Goal: Task Accomplishment & Management: Complete application form

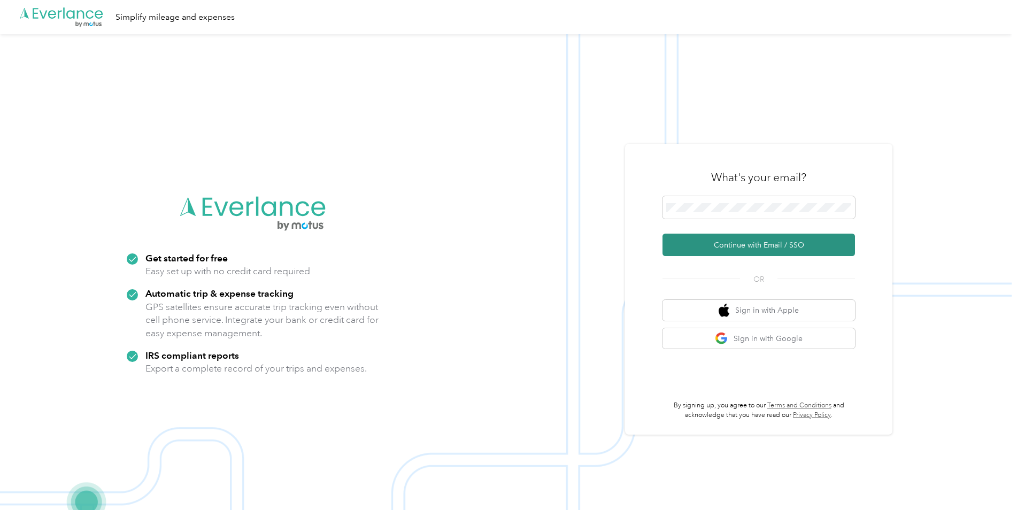
click at [763, 247] on button "Continue with Email / SSO" at bounding box center [759, 245] width 193 height 22
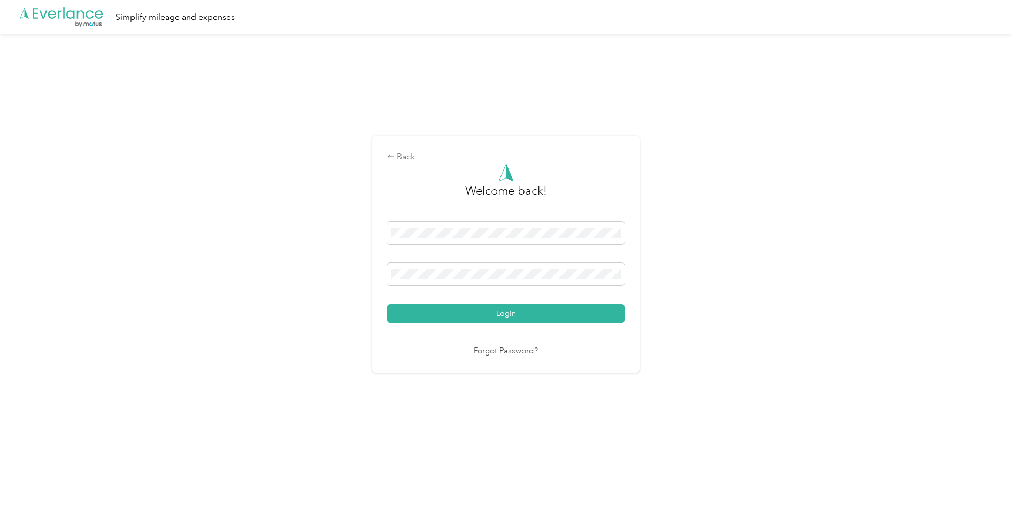
click at [490, 311] on button "Login" at bounding box center [505, 313] width 237 height 19
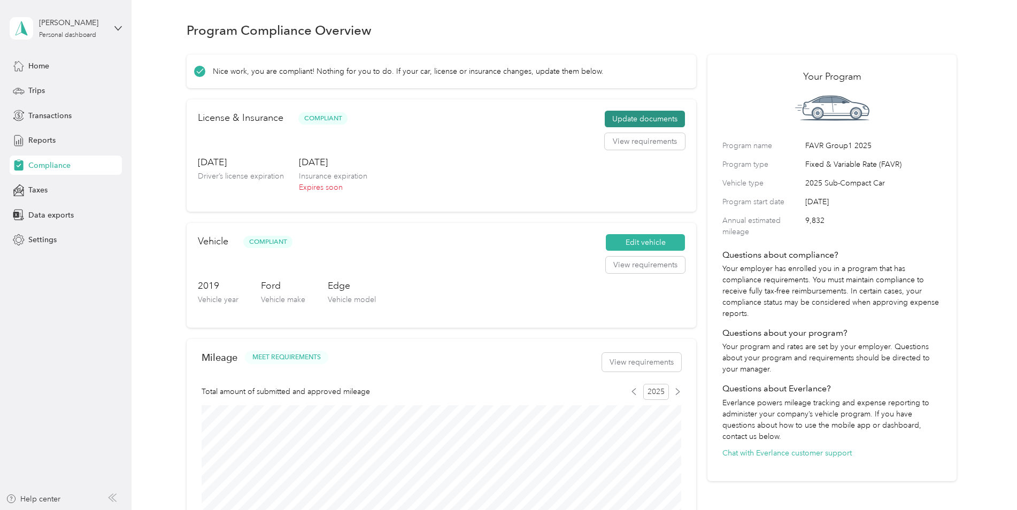
click at [657, 118] on button "Update documents" at bounding box center [645, 119] width 80 height 17
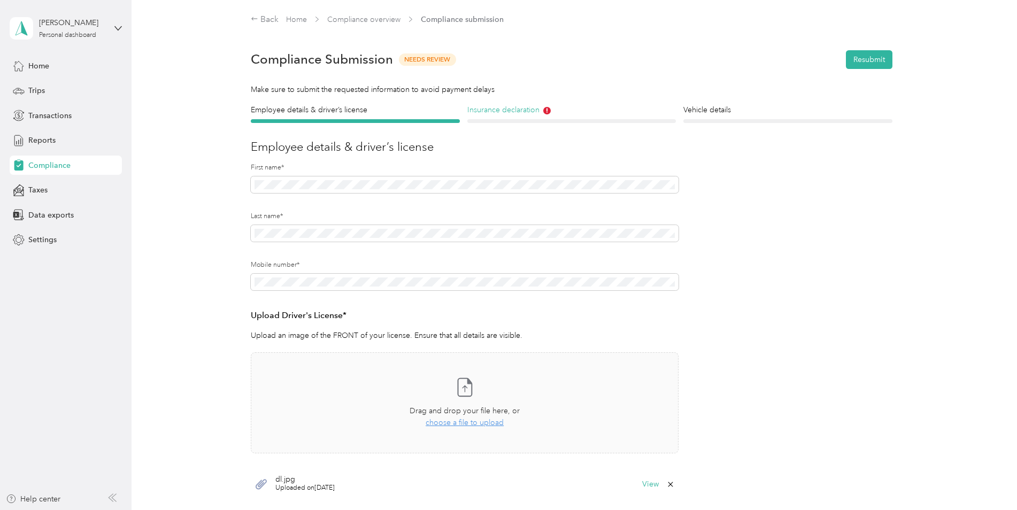
click at [521, 112] on h4 "Insurance declaration" at bounding box center [571, 109] width 209 height 11
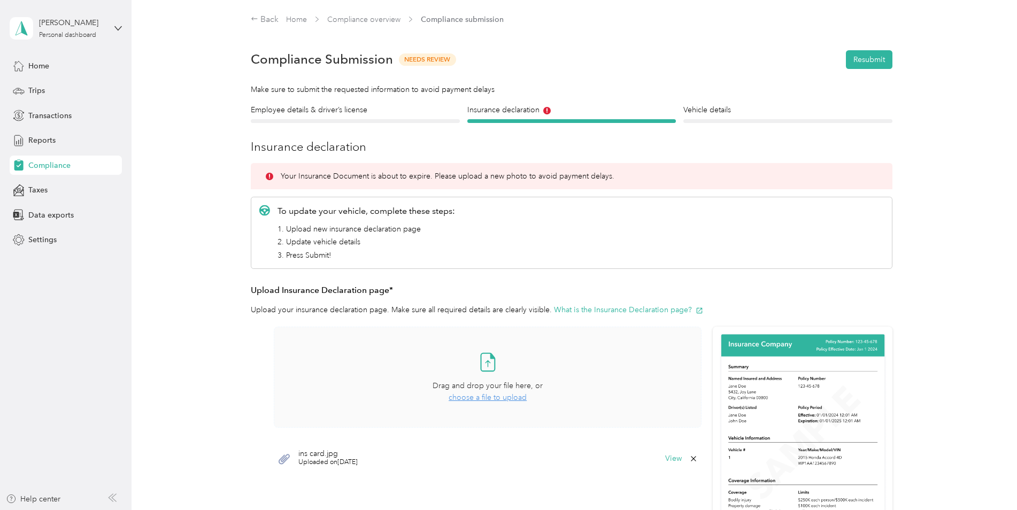
click at [410, 382] on div "Take a photo or choose a photo from your library Drag and drop your file here, …" at bounding box center [488, 377] width 410 height 83
click at [509, 399] on span "choose a file to upload" at bounding box center [488, 397] width 78 height 9
click at [671, 459] on button "View" at bounding box center [673, 458] width 17 height 7
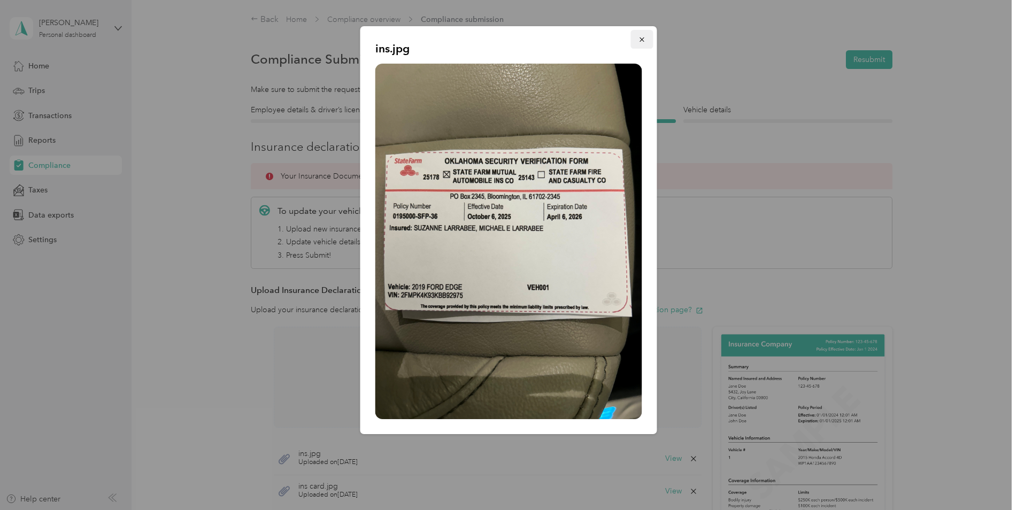
click at [645, 45] on button "button" at bounding box center [642, 39] width 22 height 19
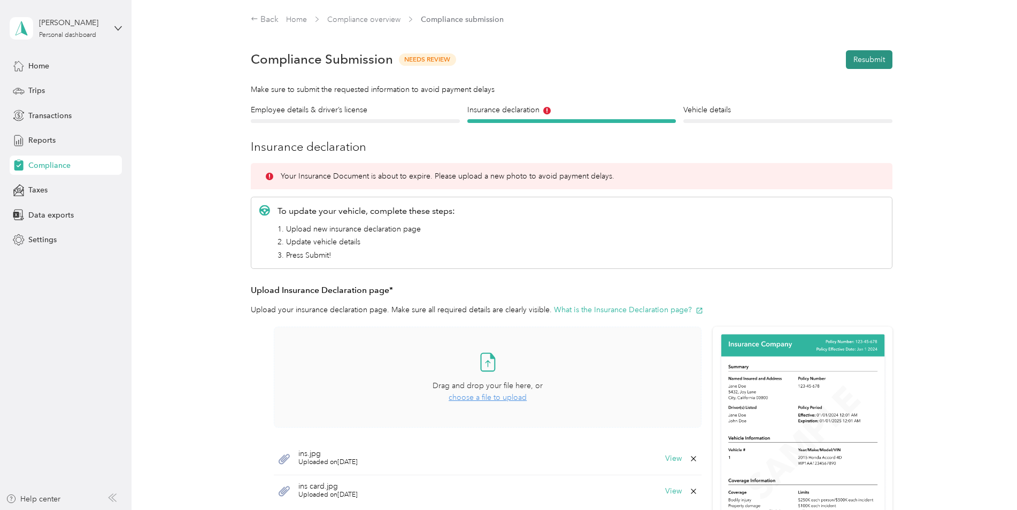
click at [868, 59] on button "Resubmit" at bounding box center [869, 59] width 47 height 19
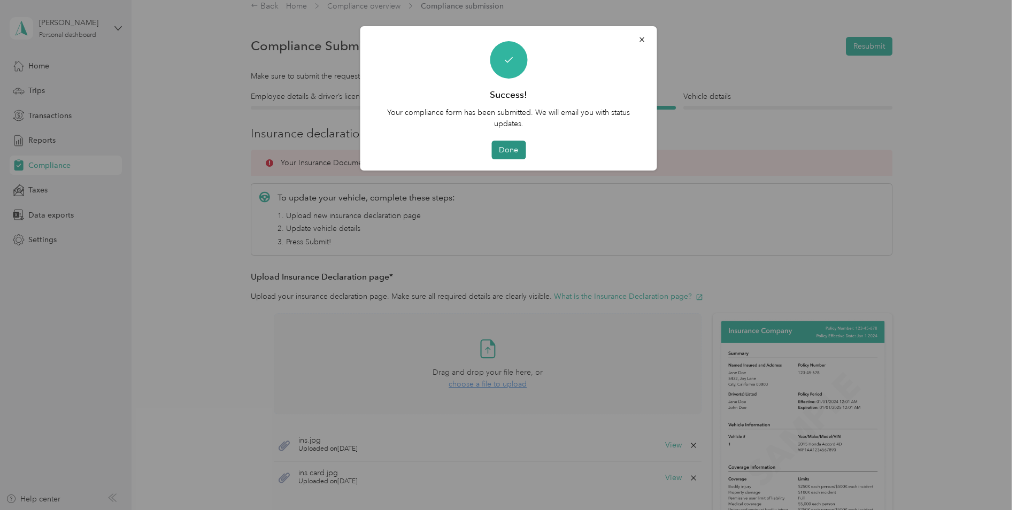
click at [505, 153] on button "Done" at bounding box center [508, 150] width 34 height 19
